Goal: Task Accomplishment & Management: Manage account settings

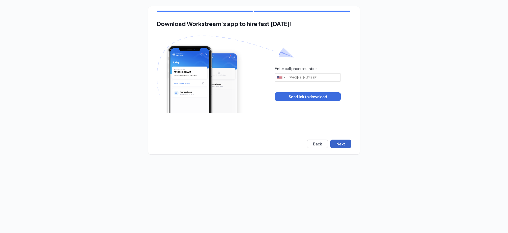
click at [340, 143] on button "Next" at bounding box center [341, 143] width 21 height 8
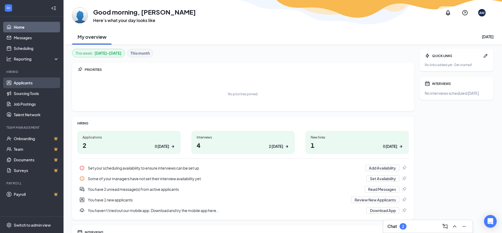
click at [35, 83] on link "Applicants" at bounding box center [36, 82] width 45 height 11
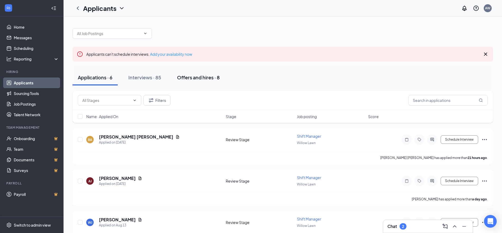
click at [217, 80] on div "Offers and hires · 8" at bounding box center [198, 77] width 43 height 7
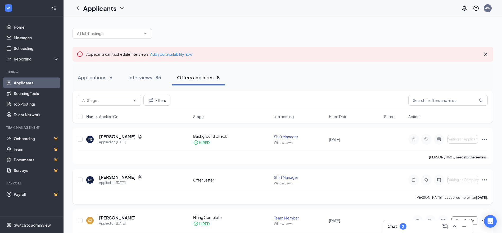
click at [484, 180] on icon "Ellipses" at bounding box center [485, 179] width 6 height 6
click at [329, 26] on div at bounding box center [283, 31] width 421 height 16
click at [486, 179] on icon "Ellipses" at bounding box center [485, 179] width 6 height 6
click at [461, 190] on p "[PERSON_NAME] as hired" at bounding box center [461, 190] width 46 height 5
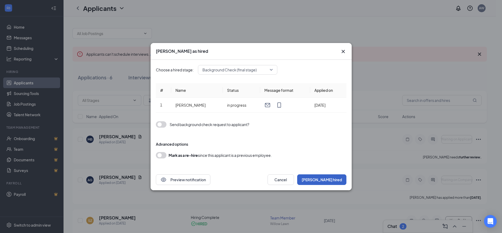
click at [336, 175] on button "[PERSON_NAME] hired" at bounding box center [321, 179] width 49 height 11
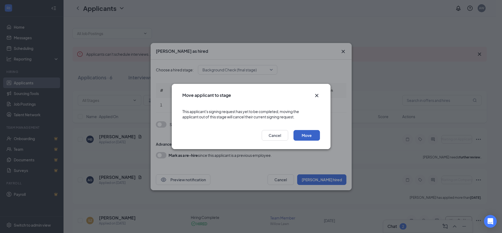
click at [304, 136] on button "Move" at bounding box center [307, 135] width 26 height 11
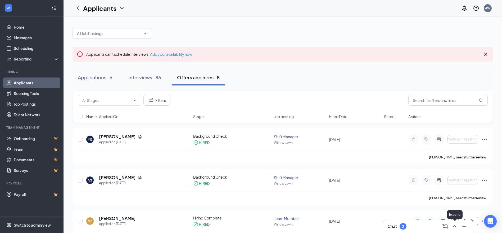
click at [457, 227] on icon "ChevronUp" at bounding box center [454, 226] width 3 height 2
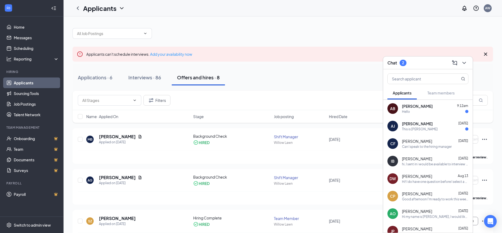
click at [460, 59] on button at bounding box center [464, 63] width 8 height 8
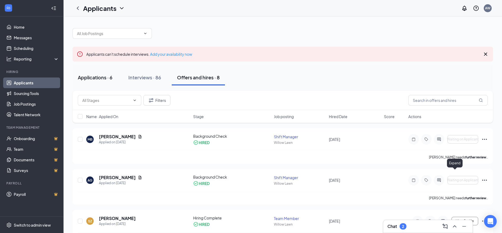
click at [96, 83] on button "Applications · 6" at bounding box center [95, 77] width 45 height 16
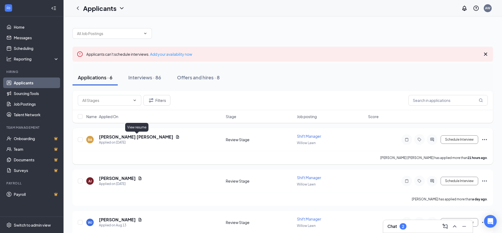
click at [176, 137] on icon "Document" at bounding box center [178, 137] width 4 height 4
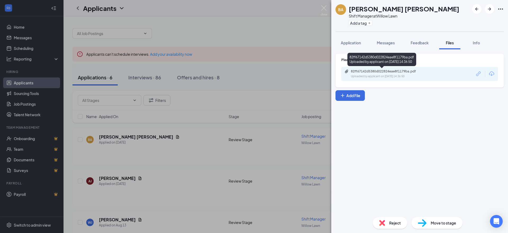
click at [376, 73] on div "82ff67142d5380d022824eae8f1179ba.pdf Uploaded by applicant on [DATE] 14:36:50" at bounding box center [388, 73] width 86 height 9
click at [322, 10] on img at bounding box center [324, 10] width 7 height 10
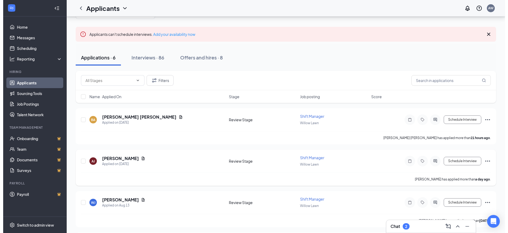
scroll to position [20, 0]
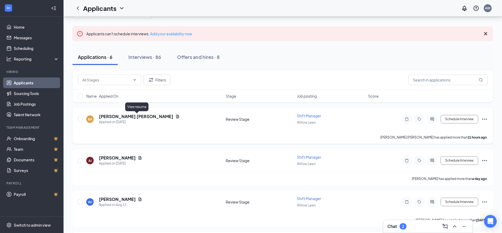
click at [176, 116] on icon "Document" at bounding box center [177, 115] width 3 height 3
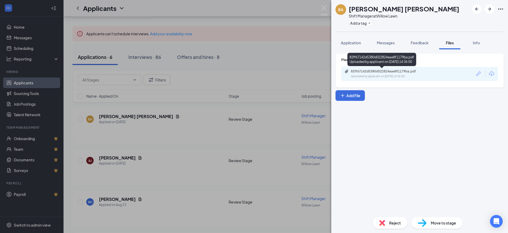
click at [419, 75] on div "Uploaded by applicant on [DATE] 14:36:50" at bounding box center [390, 76] width 79 height 4
click at [353, 41] on span "Application" at bounding box center [351, 42] width 20 height 5
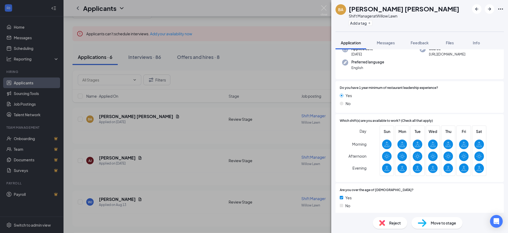
scroll to position [61, 0]
click at [325, 10] on img at bounding box center [324, 10] width 7 height 10
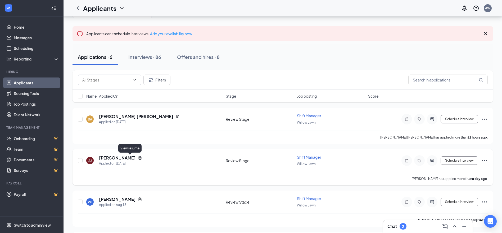
click at [139, 158] on icon "Document" at bounding box center [140, 157] width 3 height 3
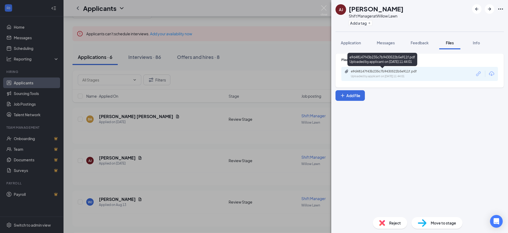
click at [370, 77] on div "Uploaded by applicant on [DATE] 11:44:01" at bounding box center [390, 76] width 79 height 4
click at [140, 133] on div "[PERSON_NAME] [PERSON_NAME] Shift Manager at Willow Lawn Add a tag Application …" at bounding box center [254, 116] width 508 height 233
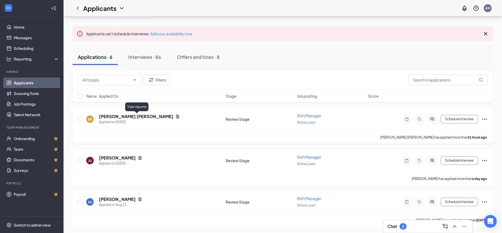
click at [176, 116] on icon "Document" at bounding box center [178, 116] width 4 height 4
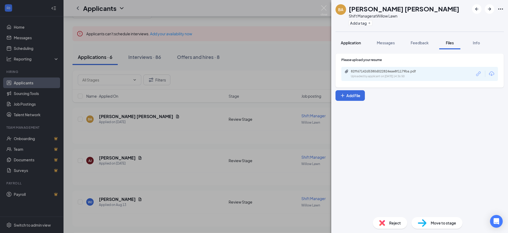
drag, startPoint x: 349, startPoint y: 43, endPoint x: 367, endPoint y: 47, distance: 17.9
click at [349, 42] on span "Application" at bounding box center [351, 42] width 20 height 5
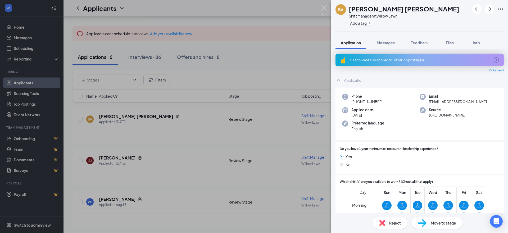
click at [439, 102] on span "[EMAIL_ADDRESS][DOMAIN_NAME]" at bounding box center [458, 101] width 58 height 5
copy span "[EMAIL_ADDRESS][DOMAIN_NAME]"
click at [324, 8] on img at bounding box center [324, 10] width 7 height 10
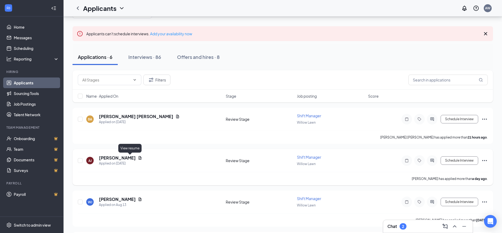
click at [138, 158] on icon "Document" at bounding box center [140, 157] width 4 height 4
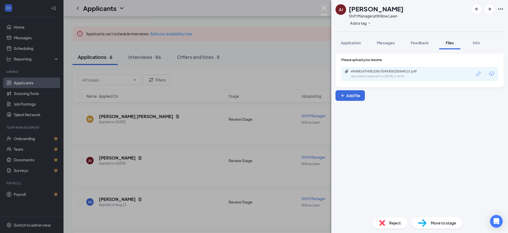
click at [324, 9] on img at bounding box center [324, 10] width 7 height 10
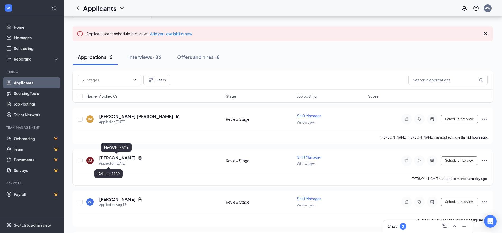
click at [110, 159] on h5 "[PERSON_NAME]" at bounding box center [117, 158] width 37 height 6
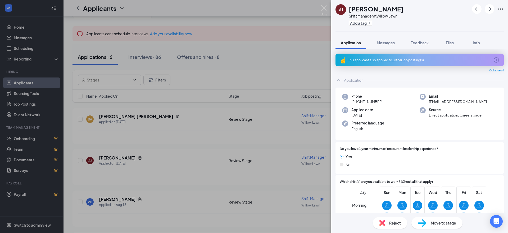
click at [450, 100] on span "[EMAIL_ADDRESS][DOMAIN_NAME]" at bounding box center [458, 101] width 58 height 5
copy span "[EMAIL_ADDRESS][DOMAIN_NAME]"
